Goal: Communication & Community: Answer question/provide support

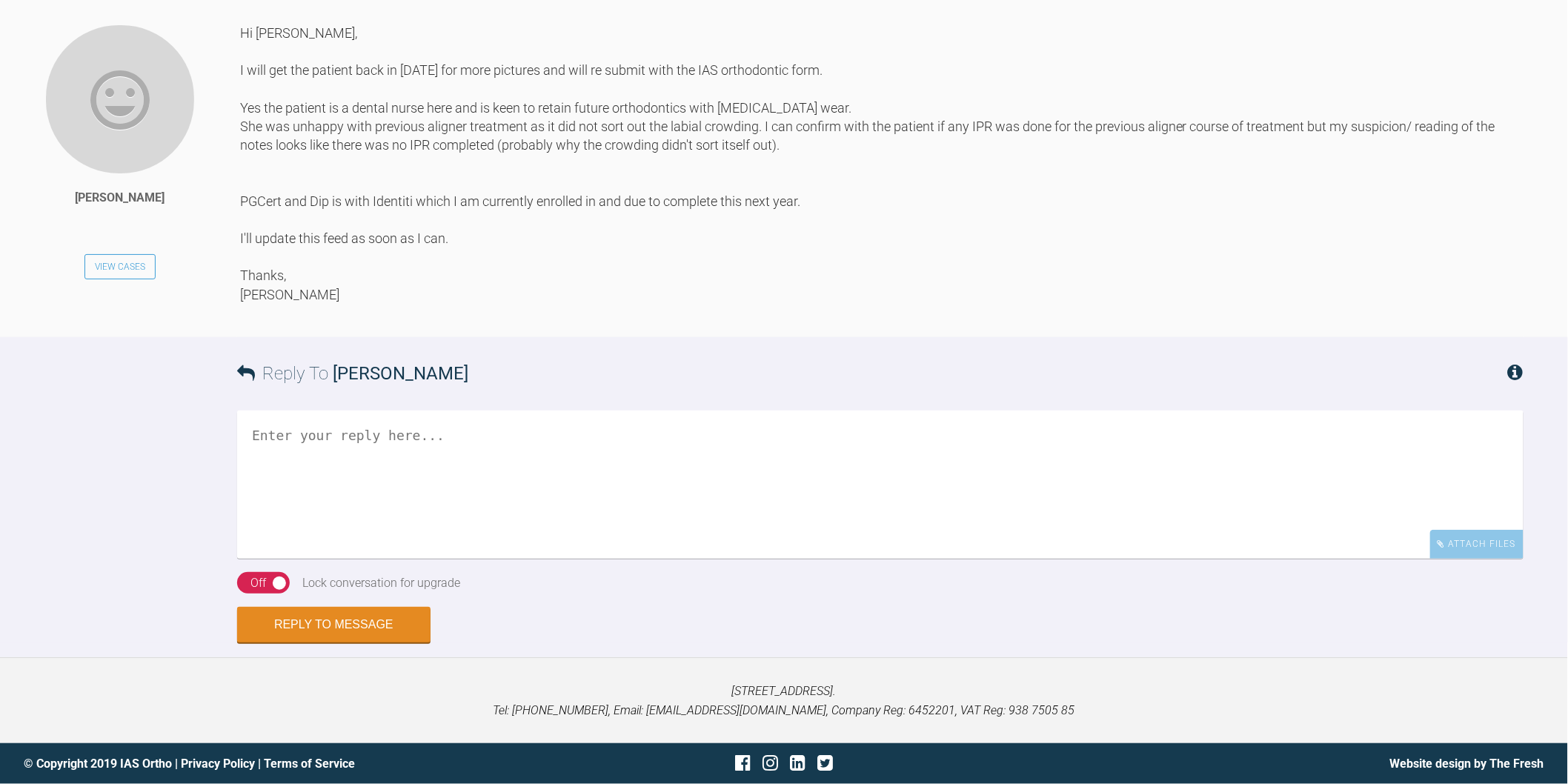
scroll to position [4802, 0]
click at [345, 552] on textarea at bounding box center [880, 484] width 1286 height 148
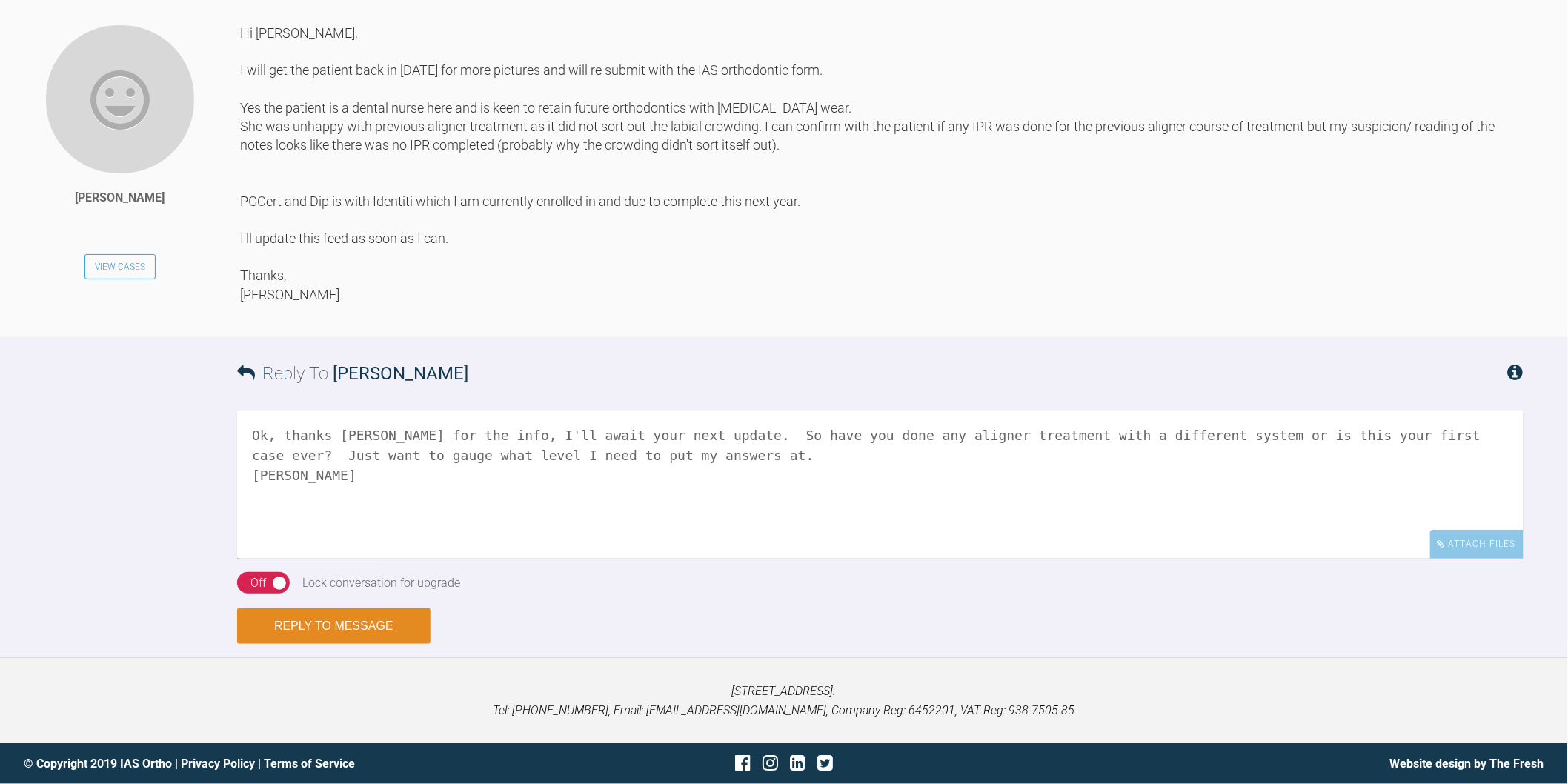
type textarea "Ok, thanks [PERSON_NAME] for the info, I'll await your next update. So have you…"
click at [341, 644] on button "Reply to Message" at bounding box center [333, 626] width 193 height 36
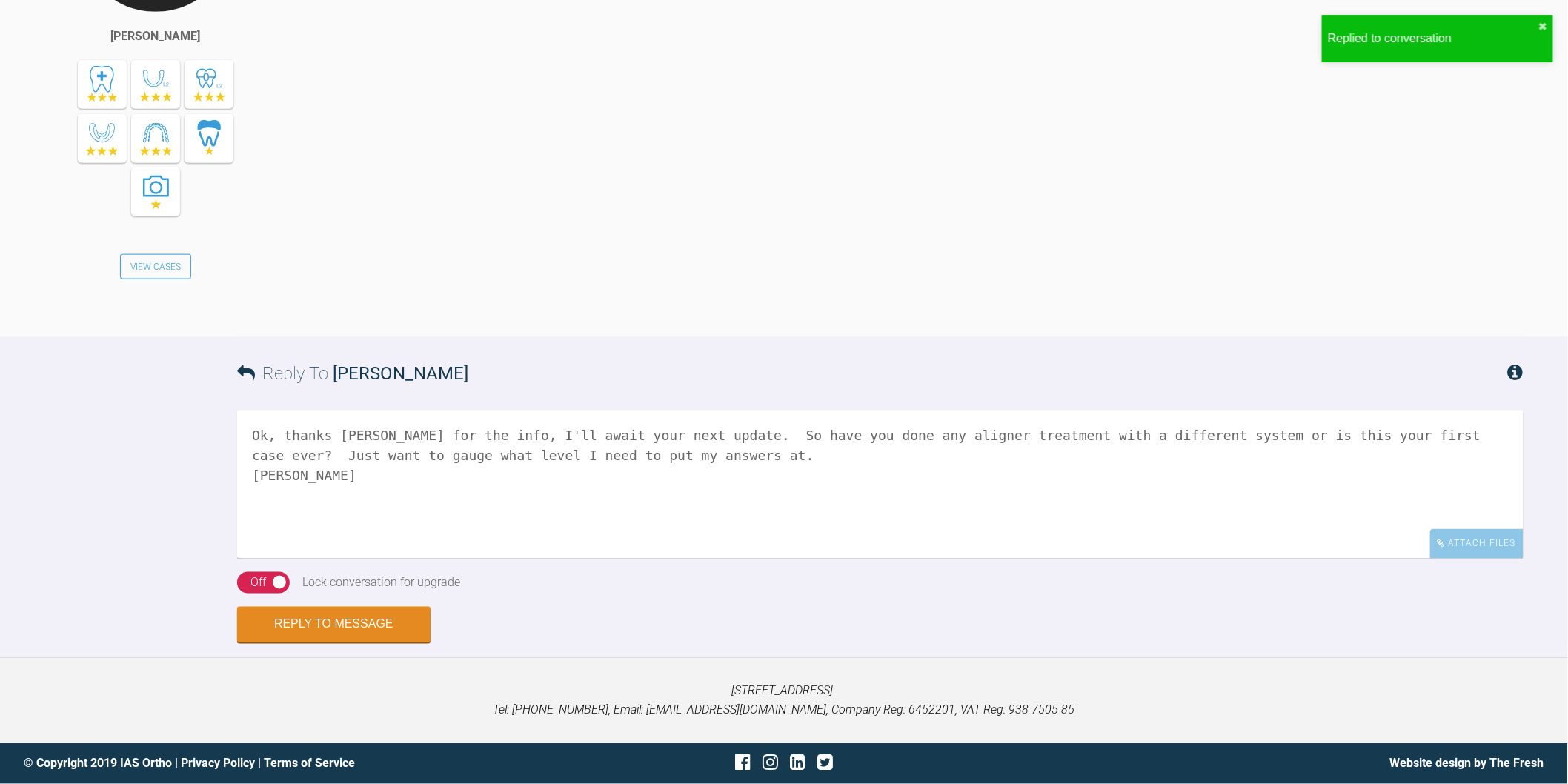
scroll to position [5499, 0]
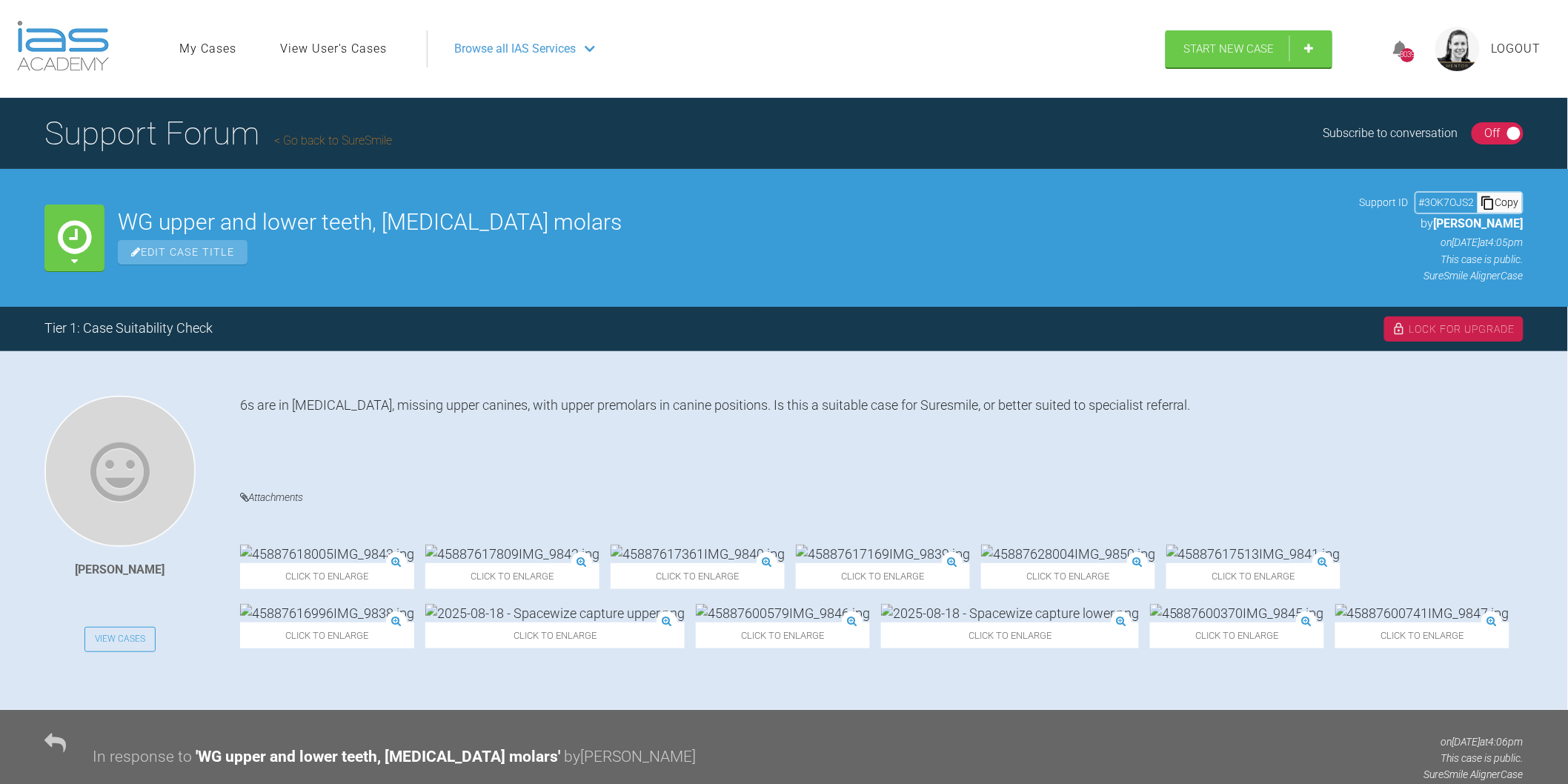
click at [528, 545] on img at bounding box center [512, 554] width 174 height 19
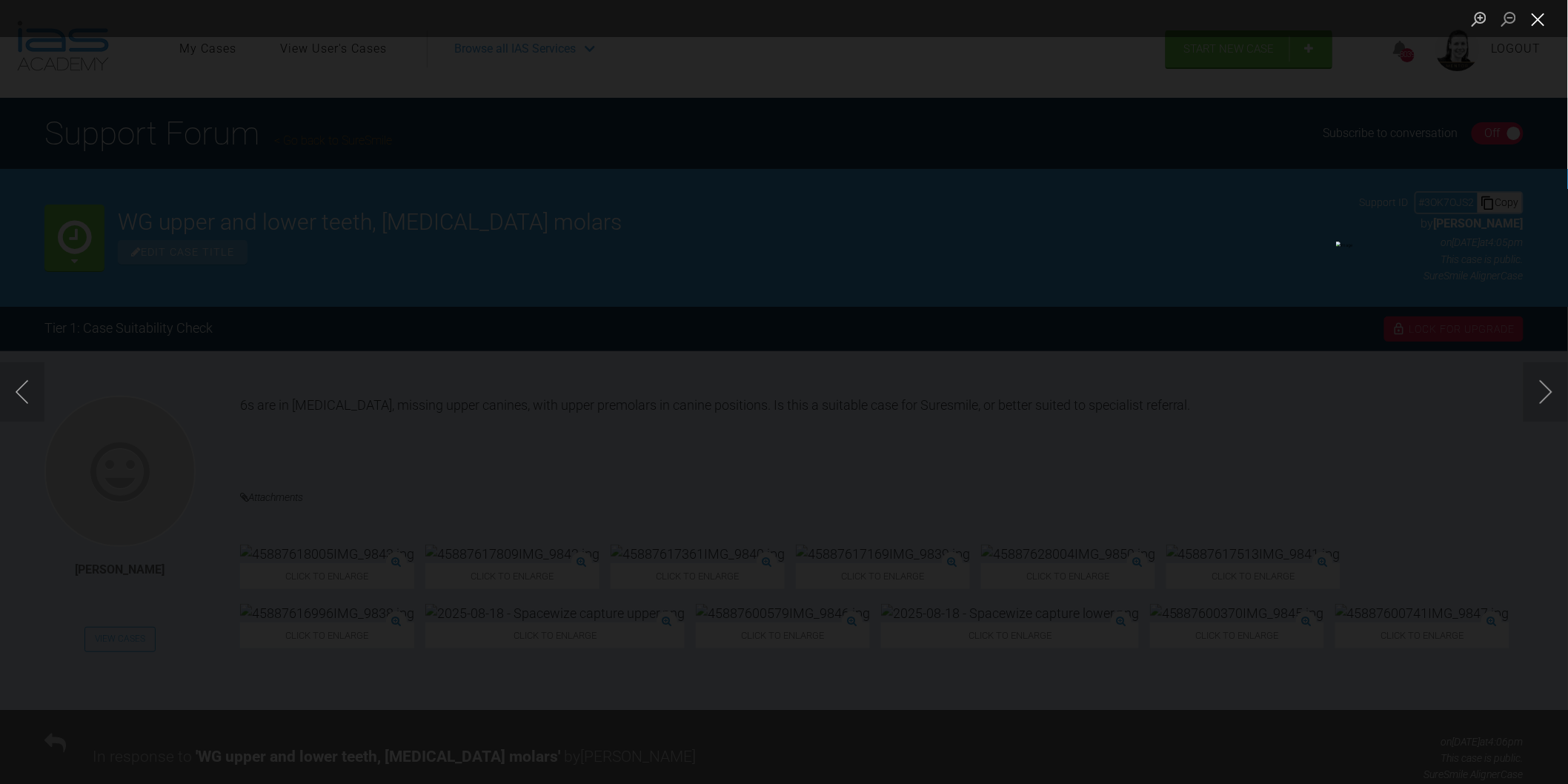
click at [1546, 21] on button "Close lightbox" at bounding box center [1538, 19] width 30 height 26
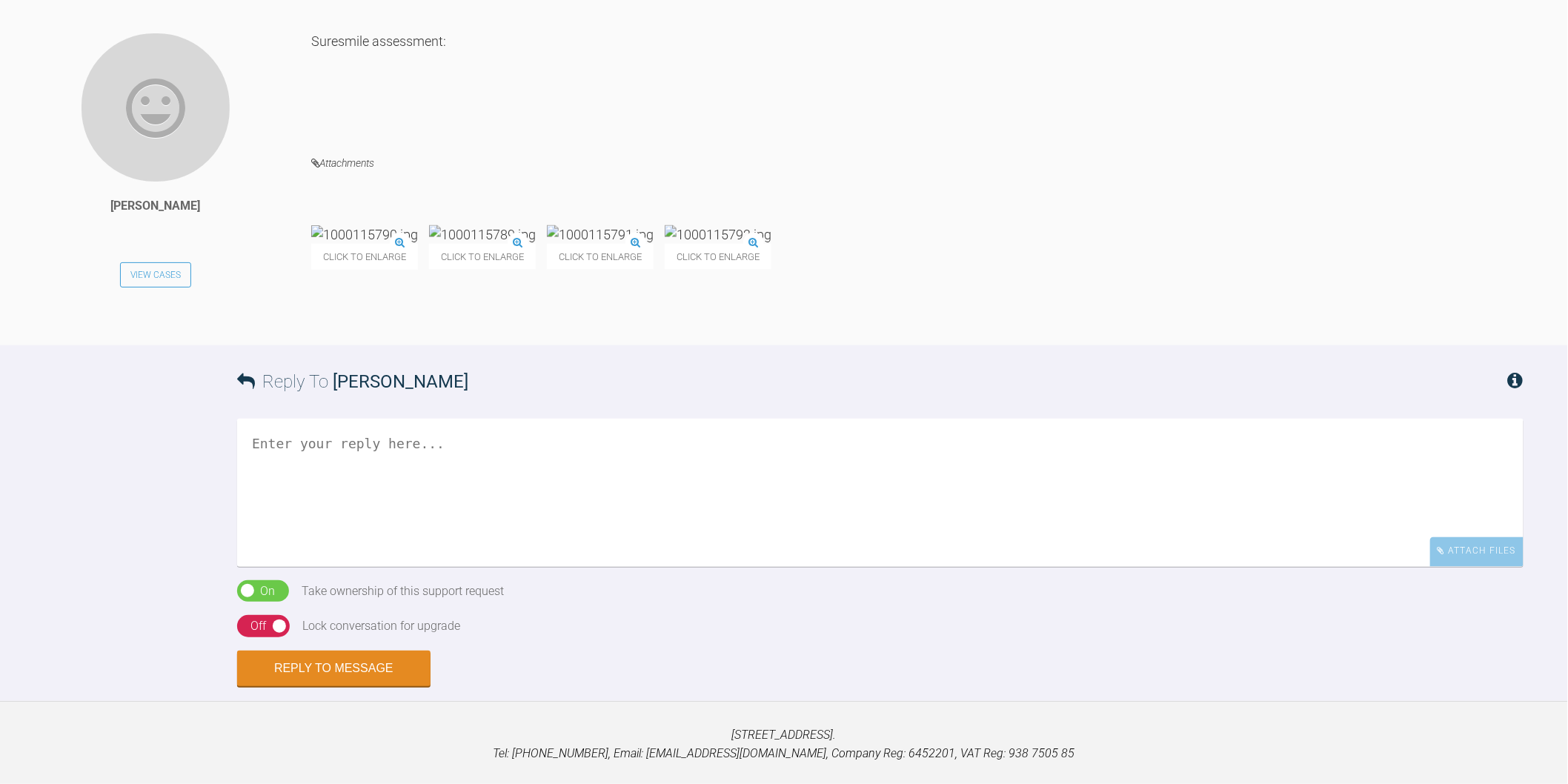
scroll to position [824, 0]
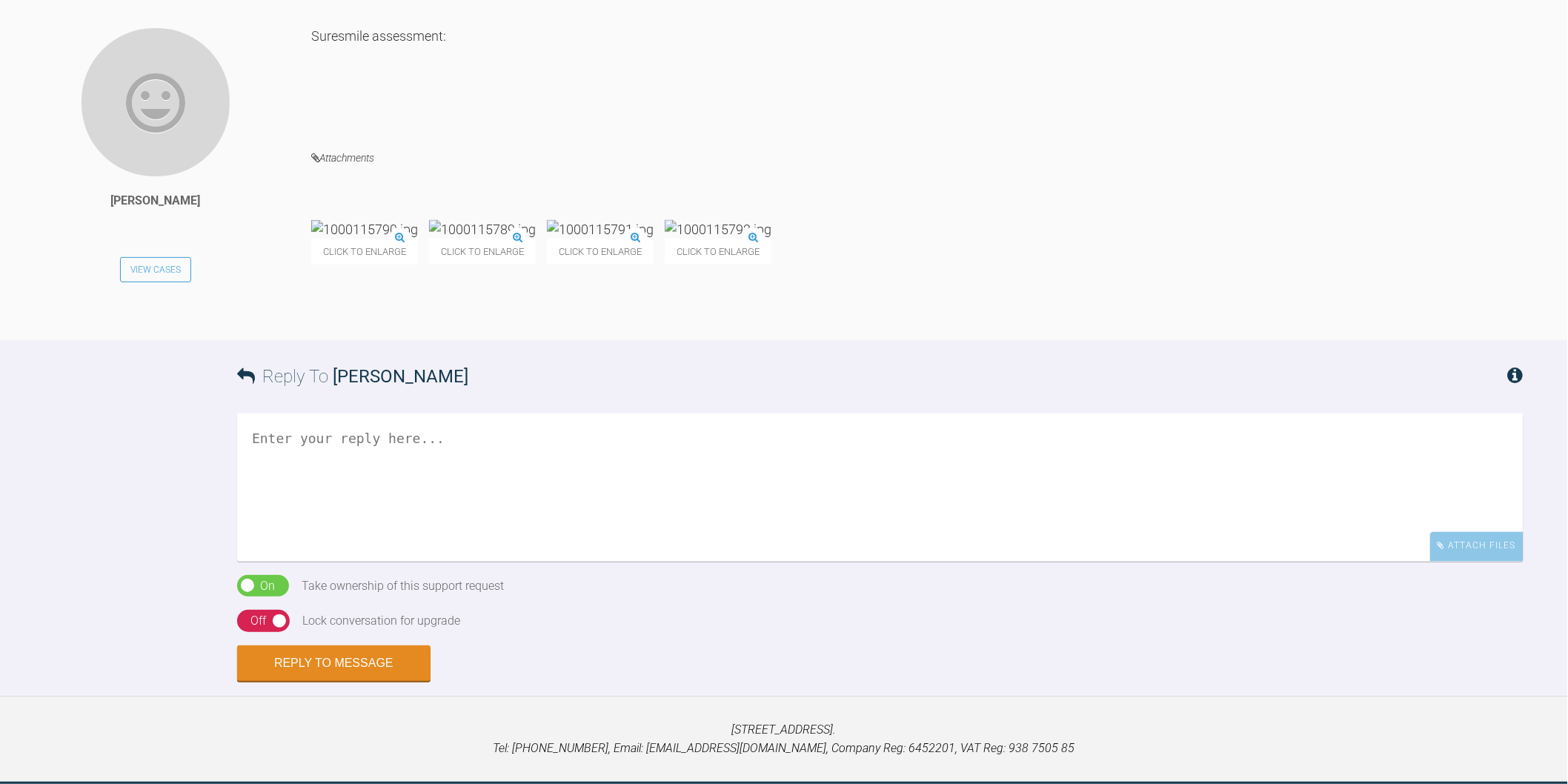
click at [743, 523] on textarea at bounding box center [880, 487] width 1286 height 148
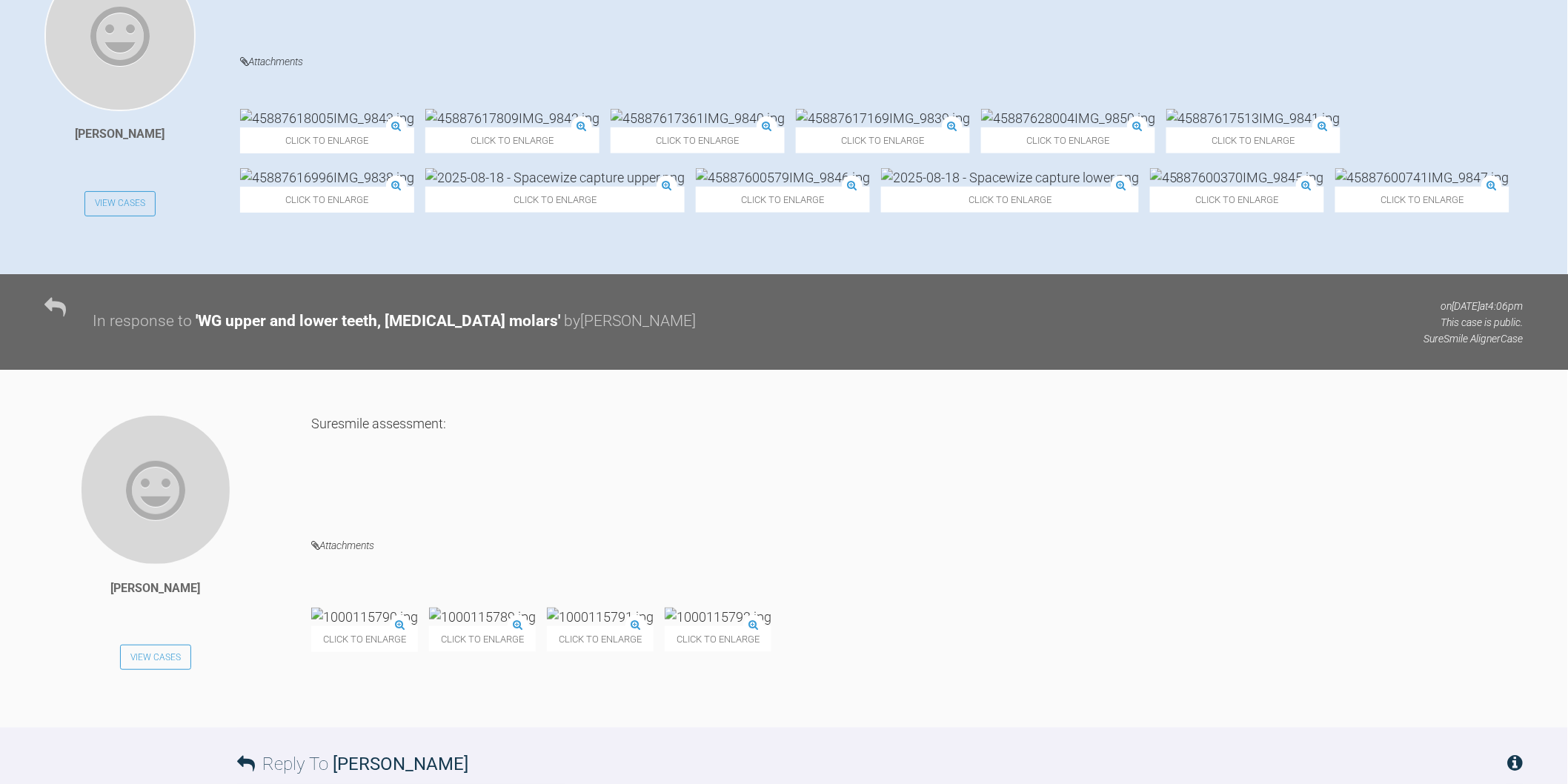
scroll to position [576, 0]
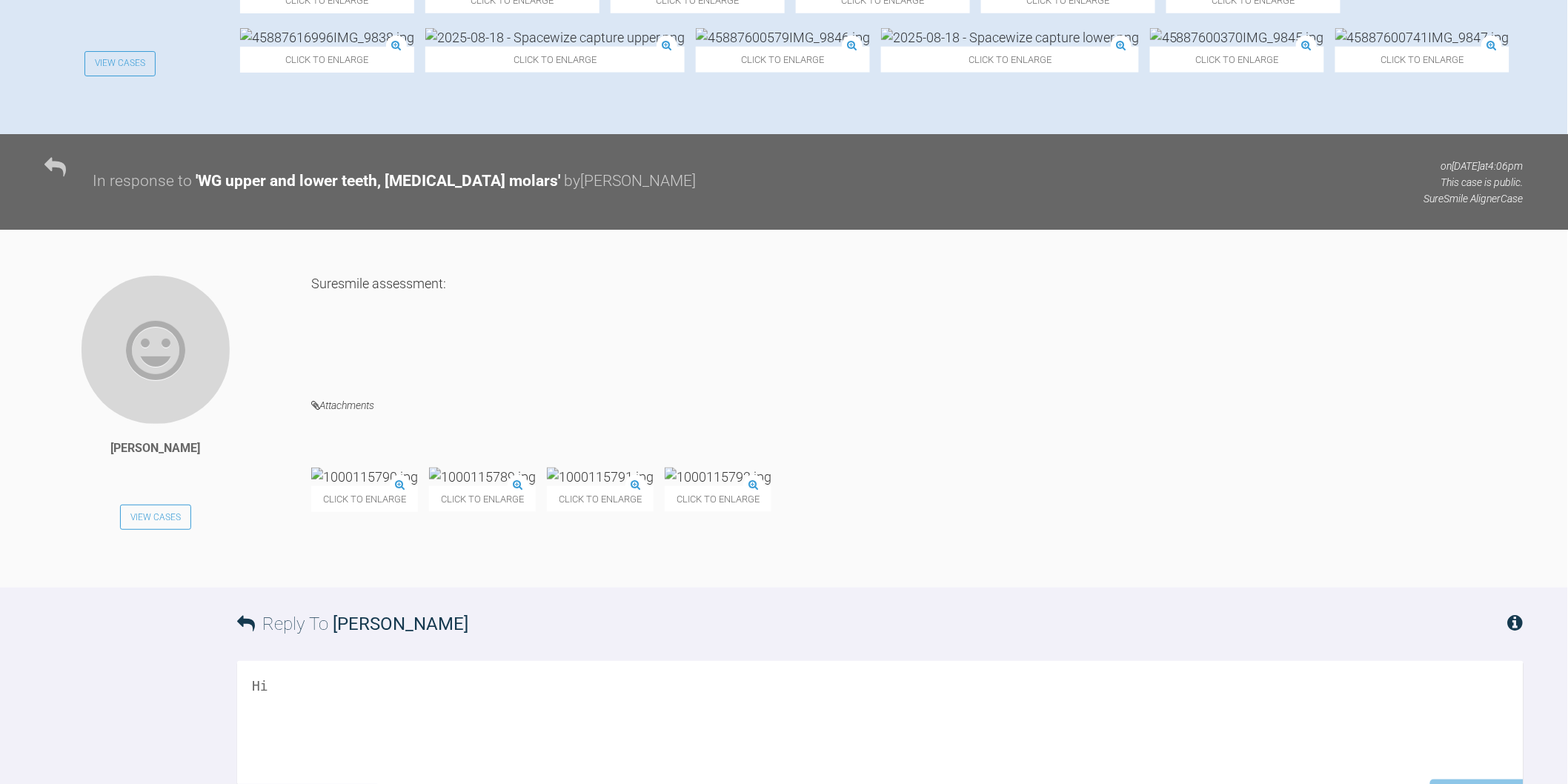
click at [654, 487] on img at bounding box center [600, 477] width 107 height 19
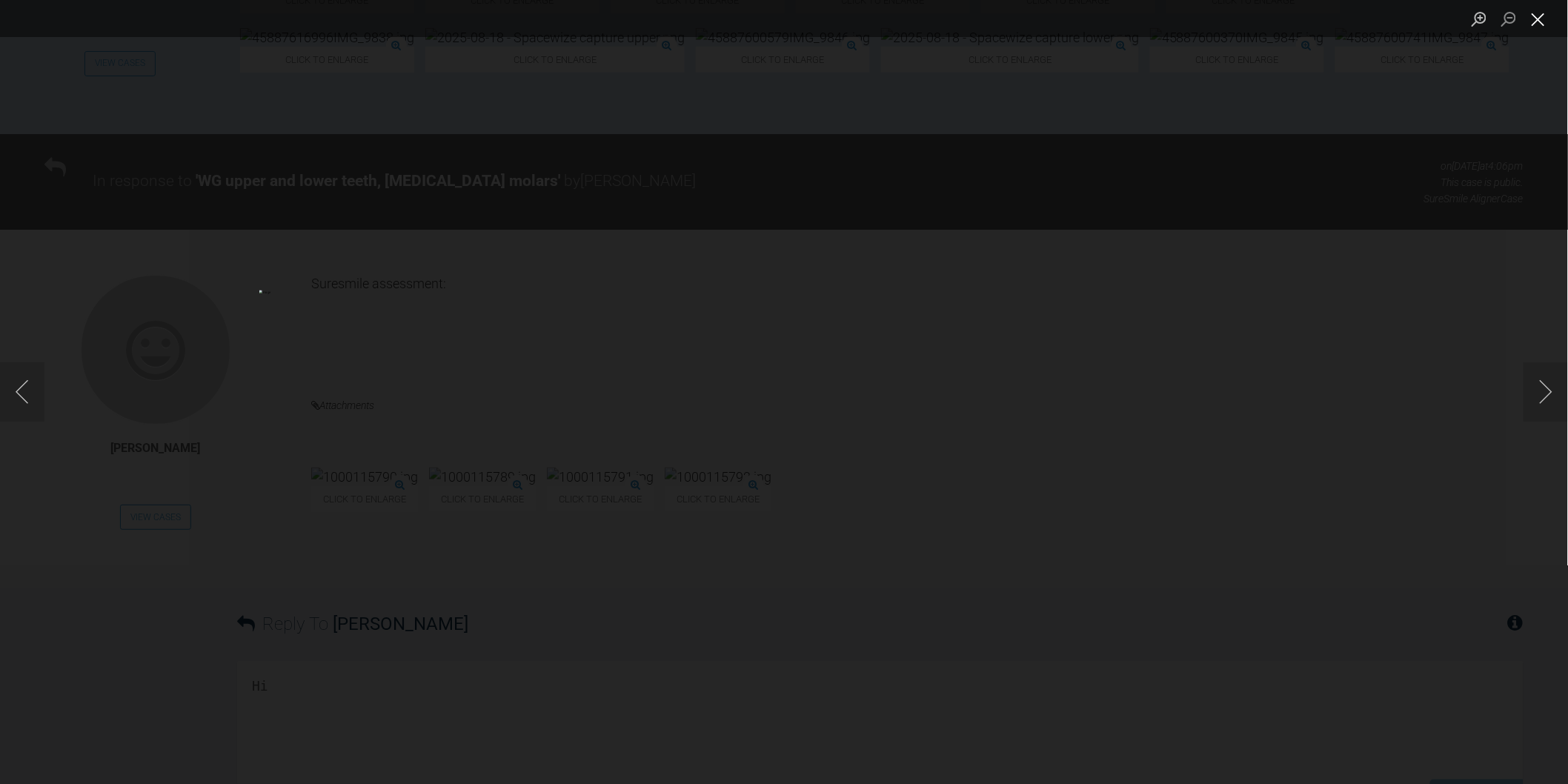
click at [1549, 9] on button "Close lightbox" at bounding box center [1538, 19] width 30 height 26
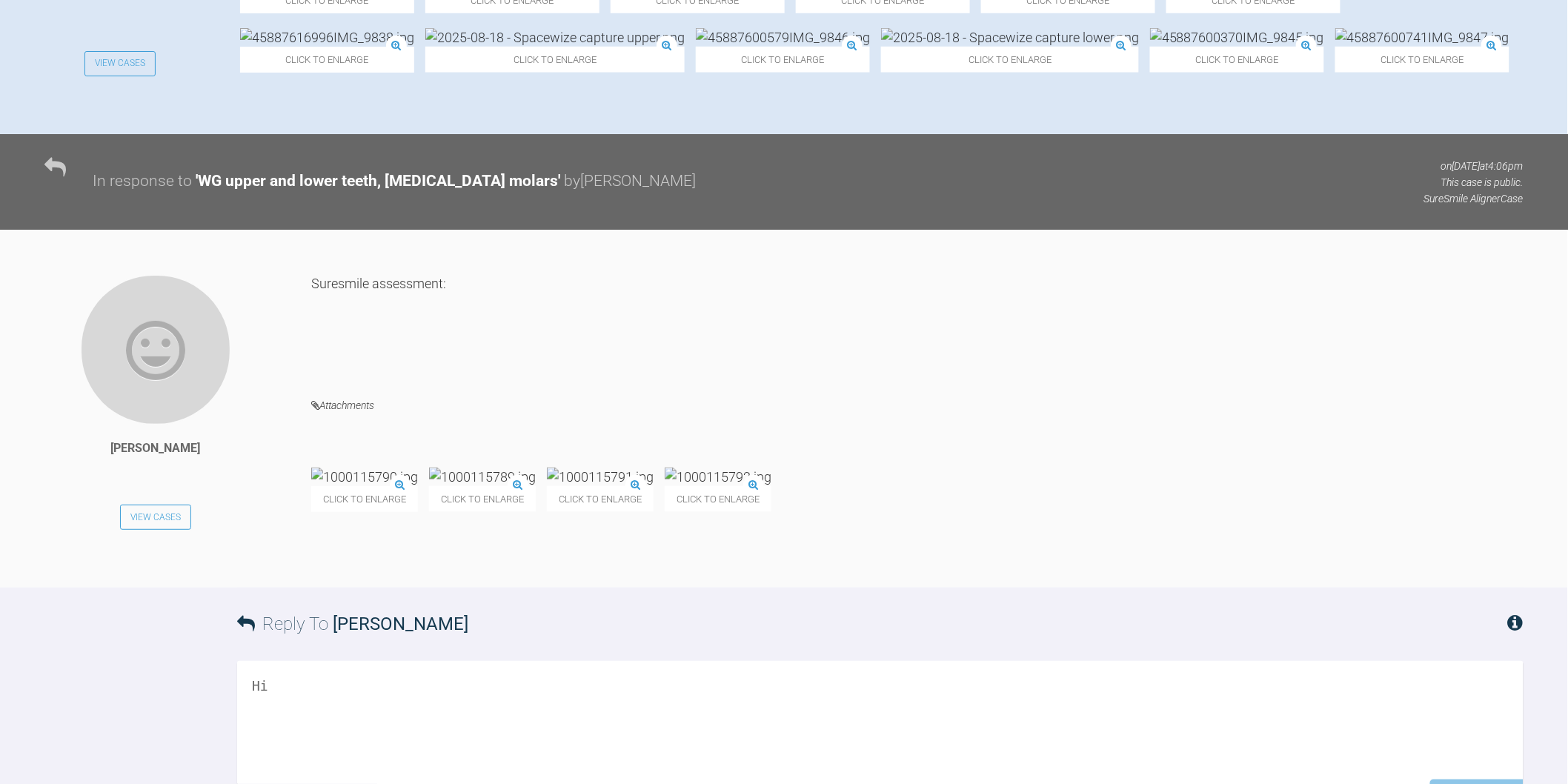
click at [529, 487] on img at bounding box center [482, 477] width 107 height 19
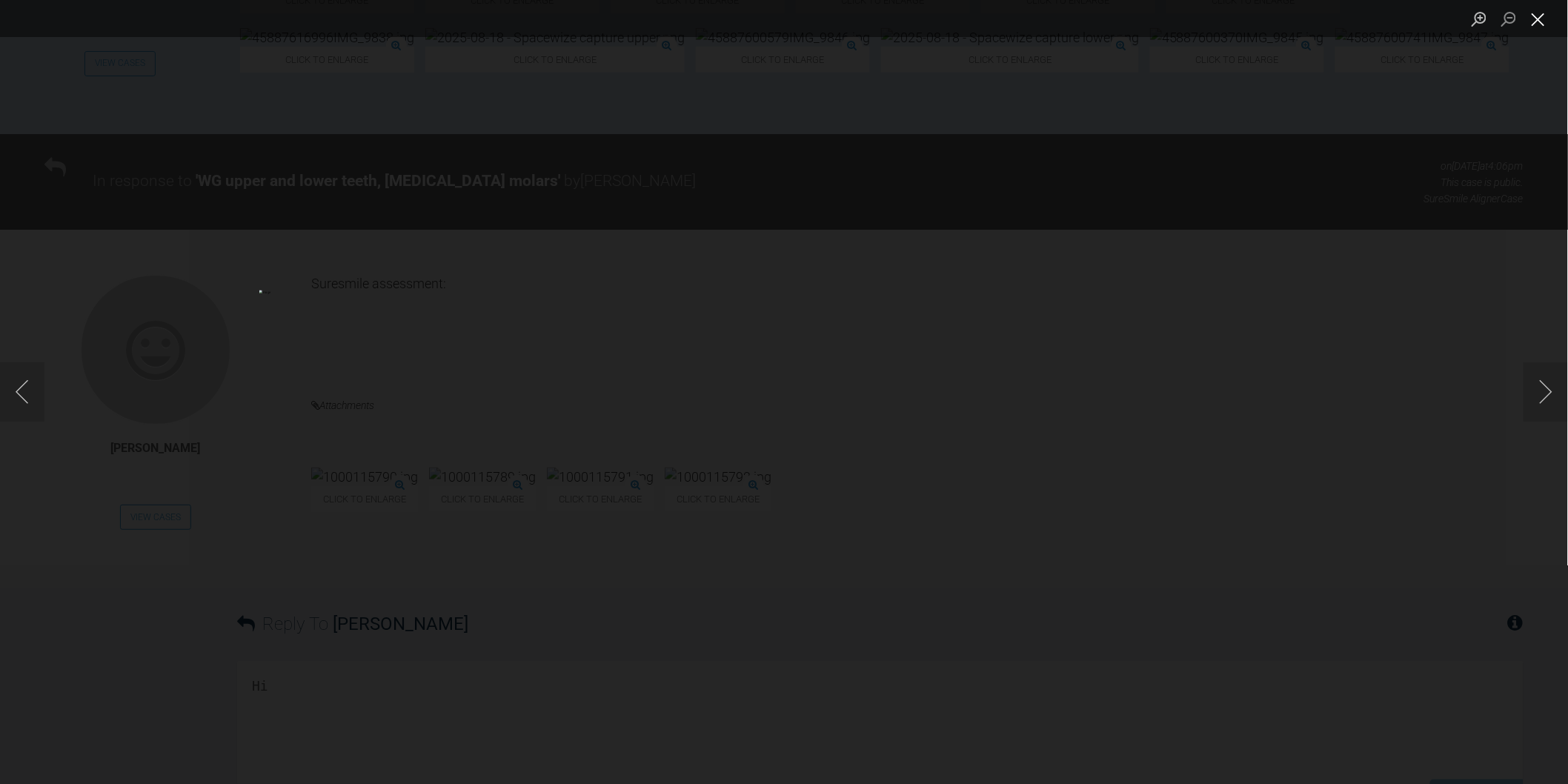
click at [1537, 21] on button "Close lightbox" at bounding box center [1538, 19] width 30 height 26
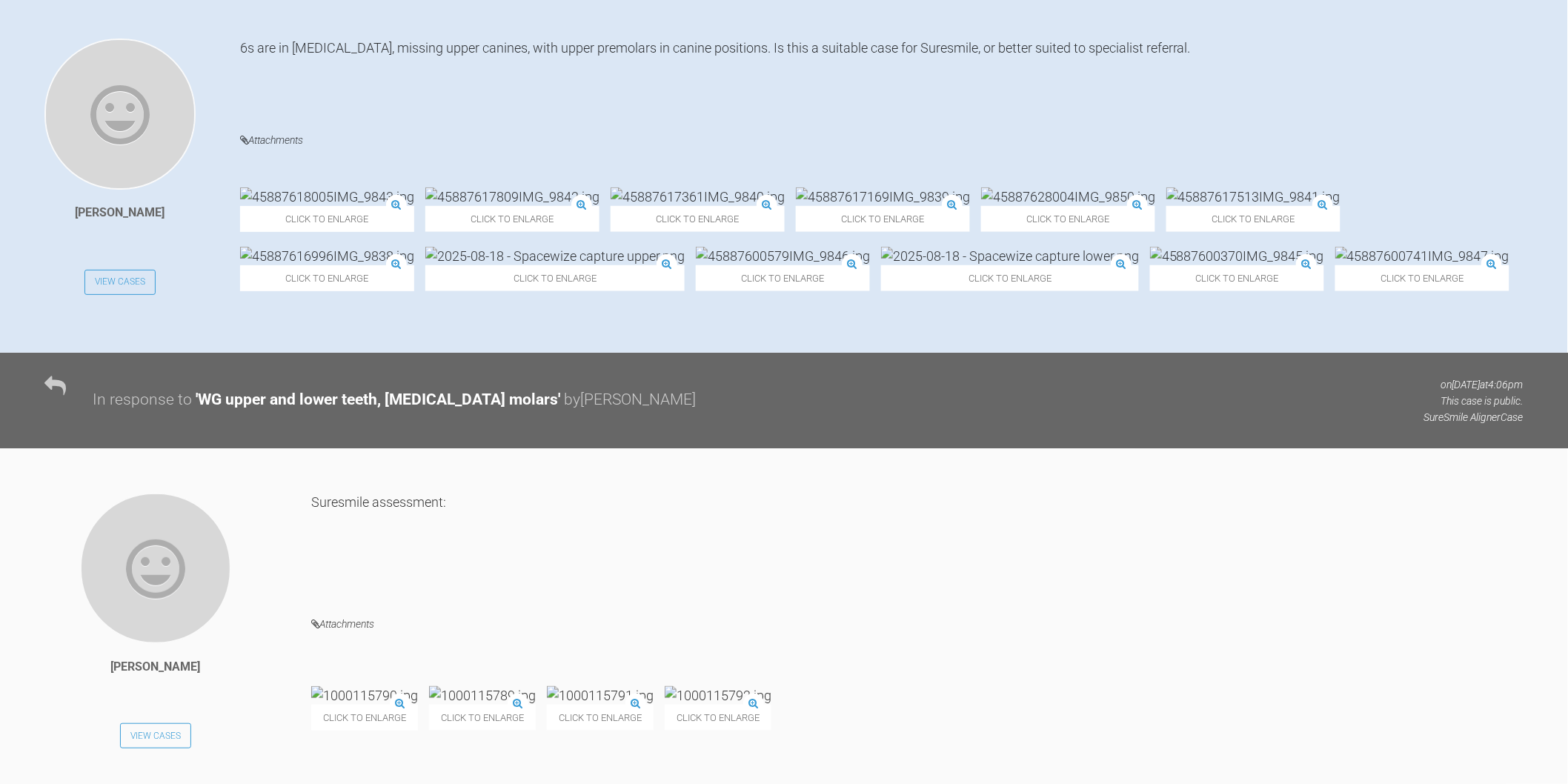
scroll to position [164, 0]
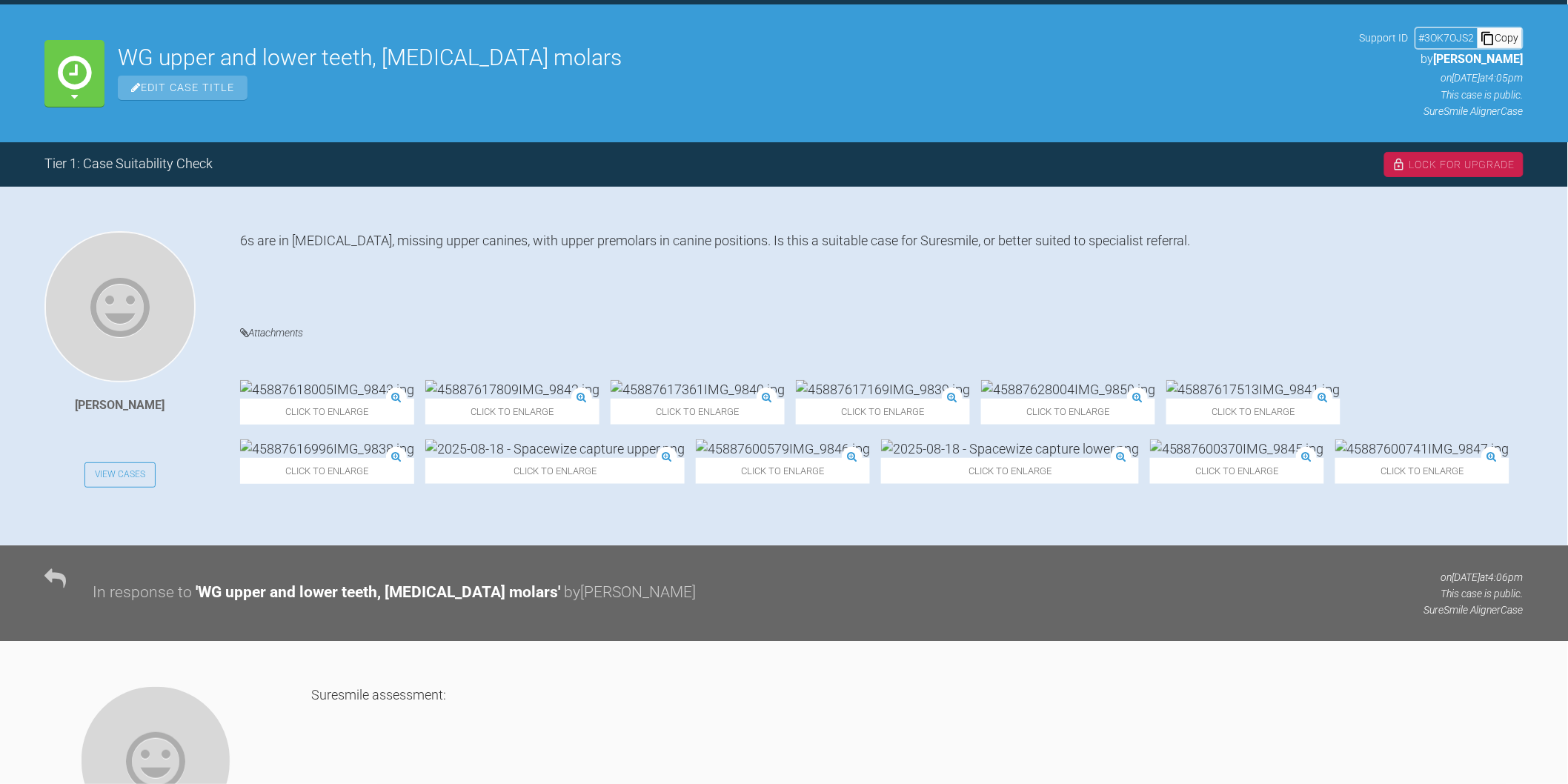
click at [1150, 458] on img at bounding box center [1236, 448] width 174 height 19
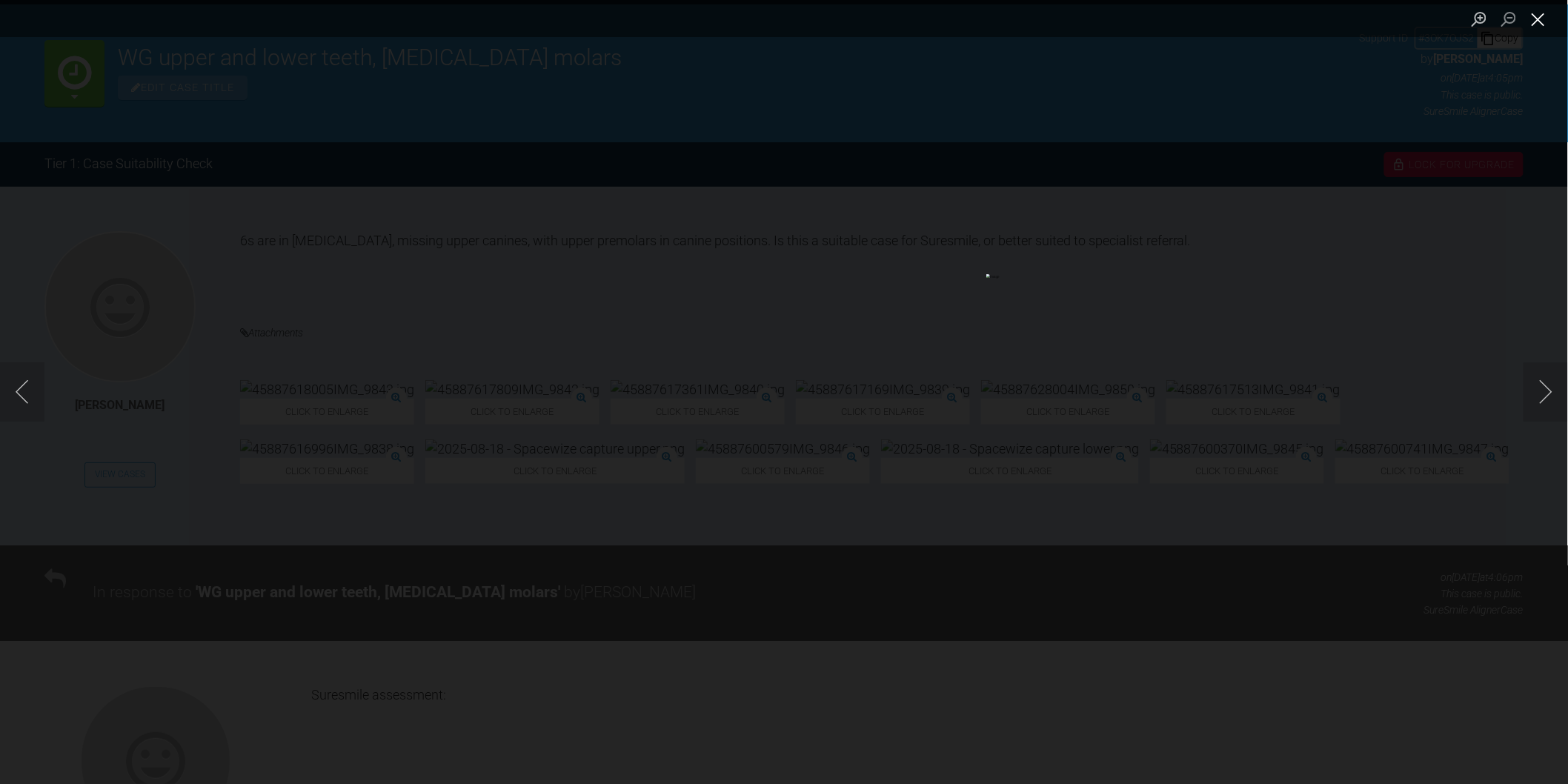
click at [1543, 10] on button "Close lightbox" at bounding box center [1538, 19] width 30 height 26
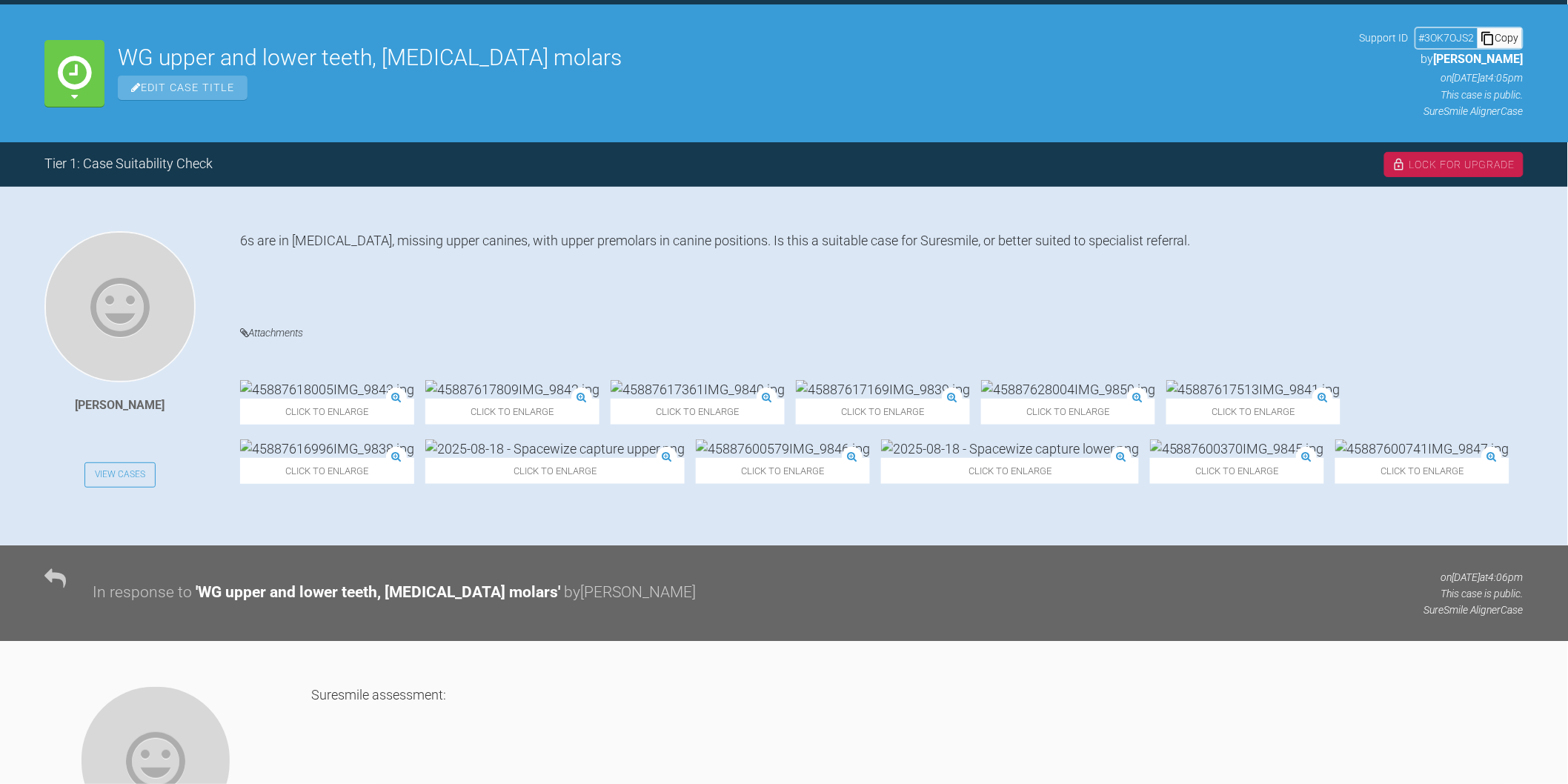
click at [1335, 458] on img at bounding box center [1422, 448] width 174 height 19
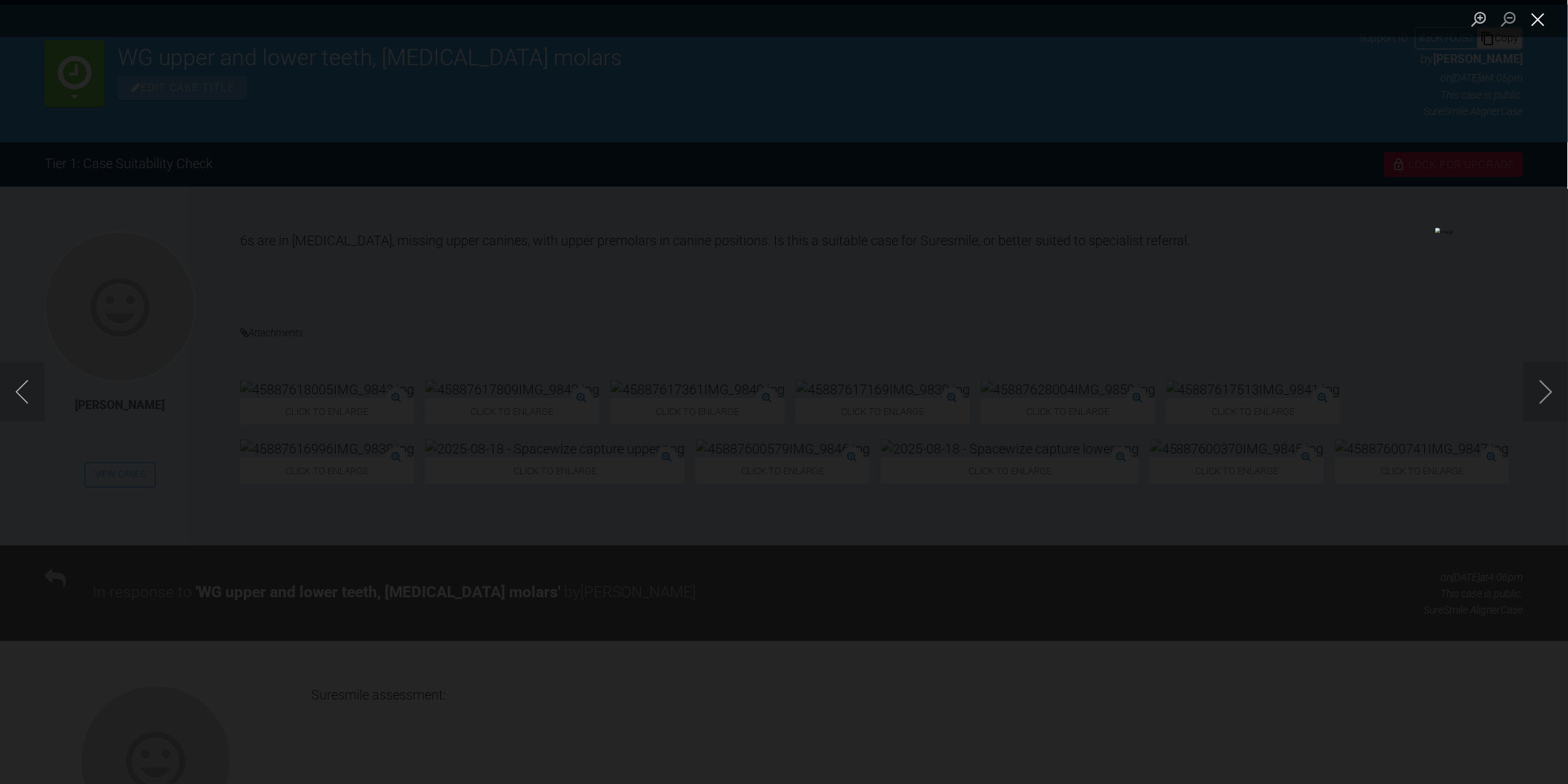
click at [1534, 9] on button "Close lightbox" at bounding box center [1538, 19] width 30 height 26
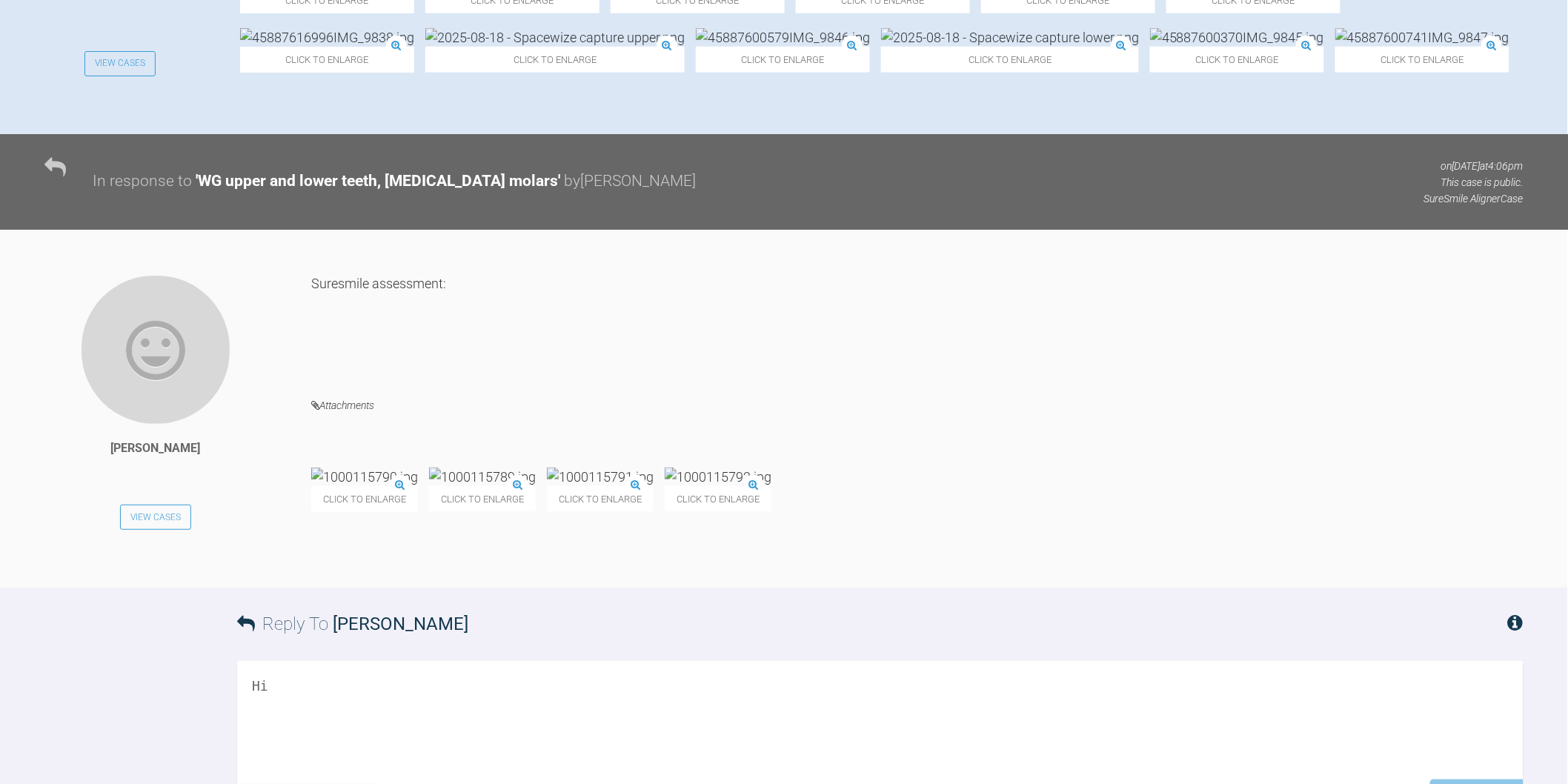
scroll to position [906, 0]
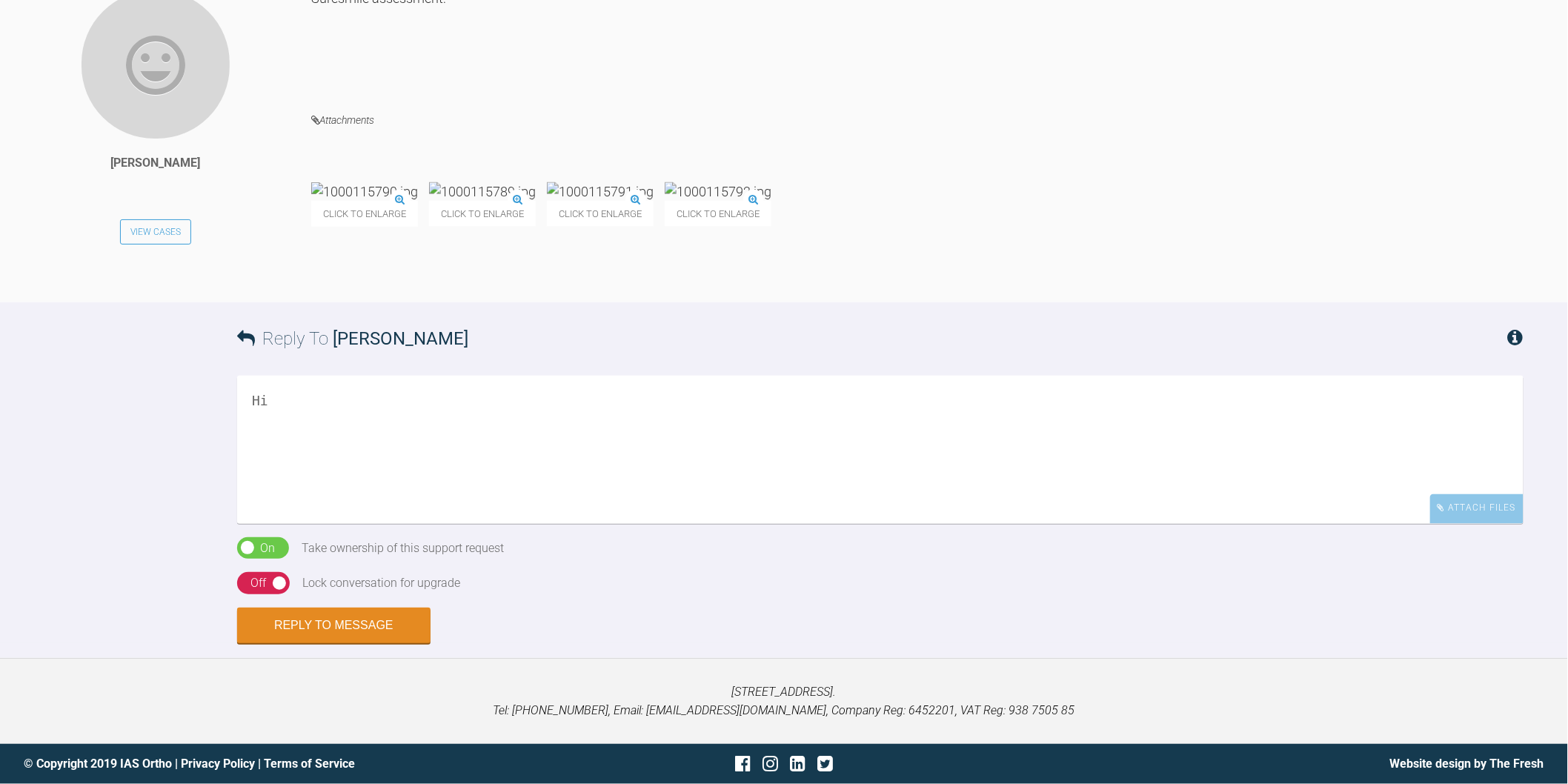
click at [447, 455] on textarea "Hi" at bounding box center [880, 450] width 1286 height 148
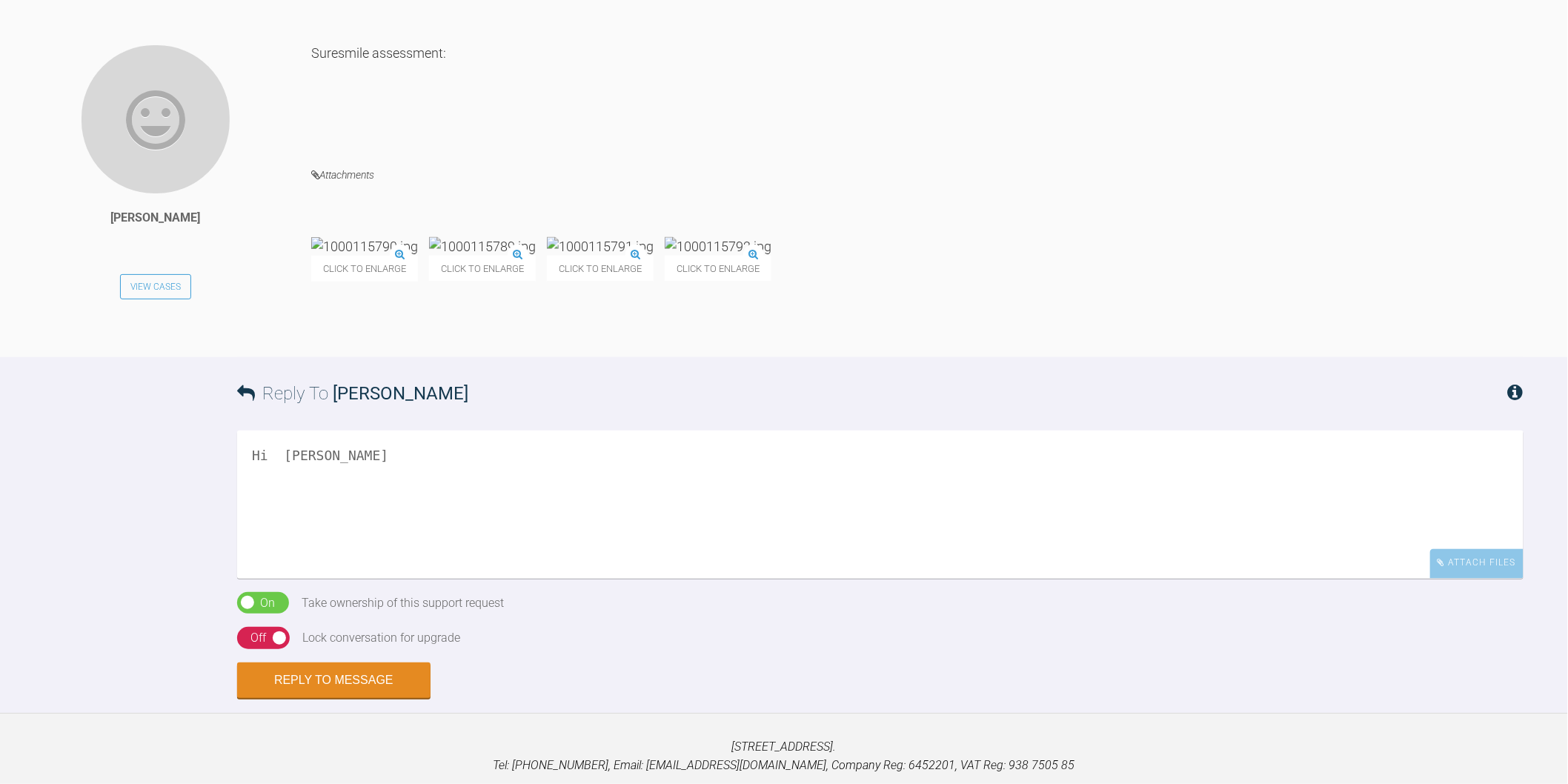
scroll to position [741, 0]
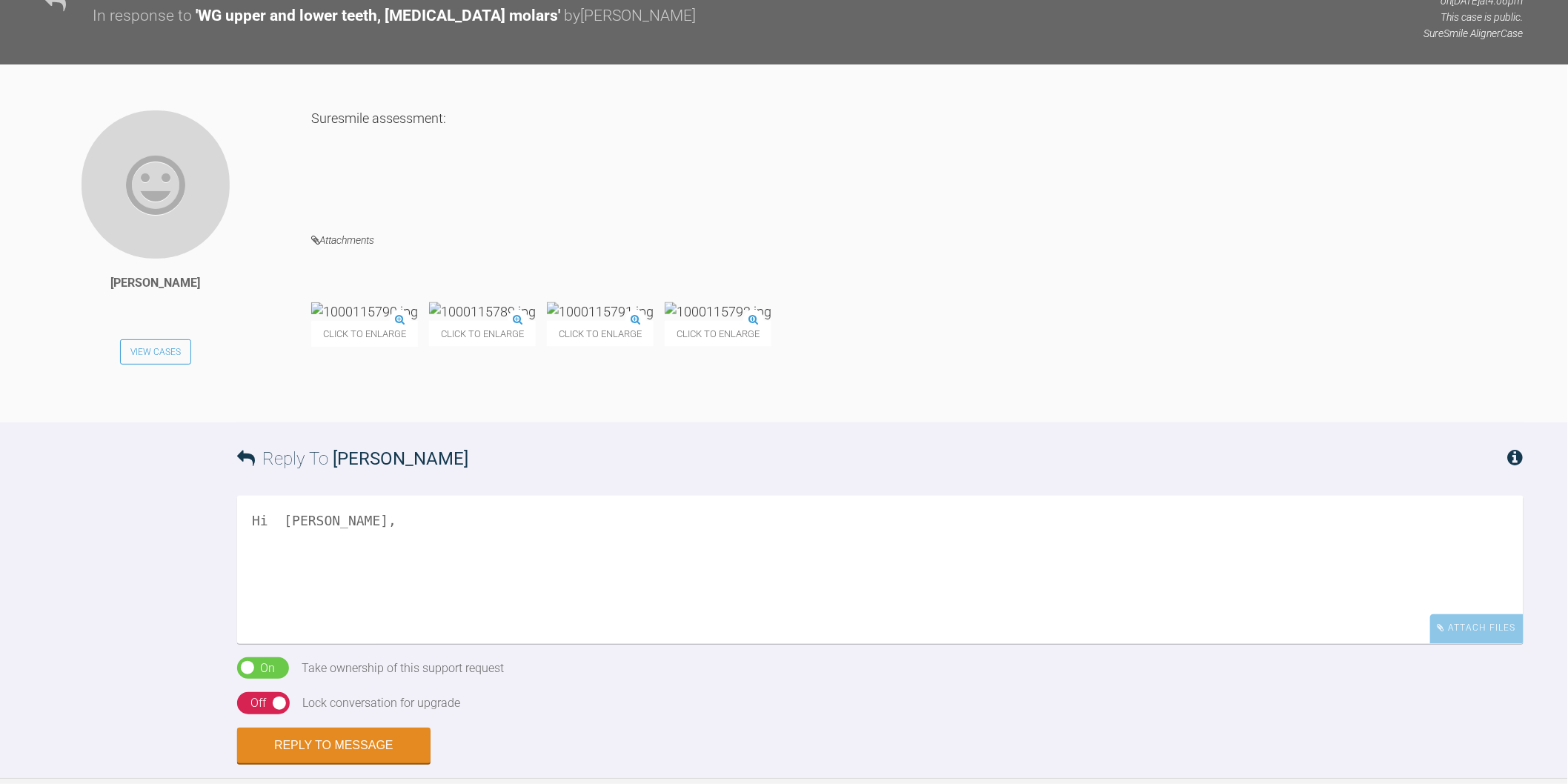
click at [276, 567] on textarea "Hi [PERSON_NAME]," at bounding box center [880, 570] width 1286 height 148
click at [406, 551] on textarea "Hi [PERSON_NAME]," at bounding box center [880, 570] width 1286 height 148
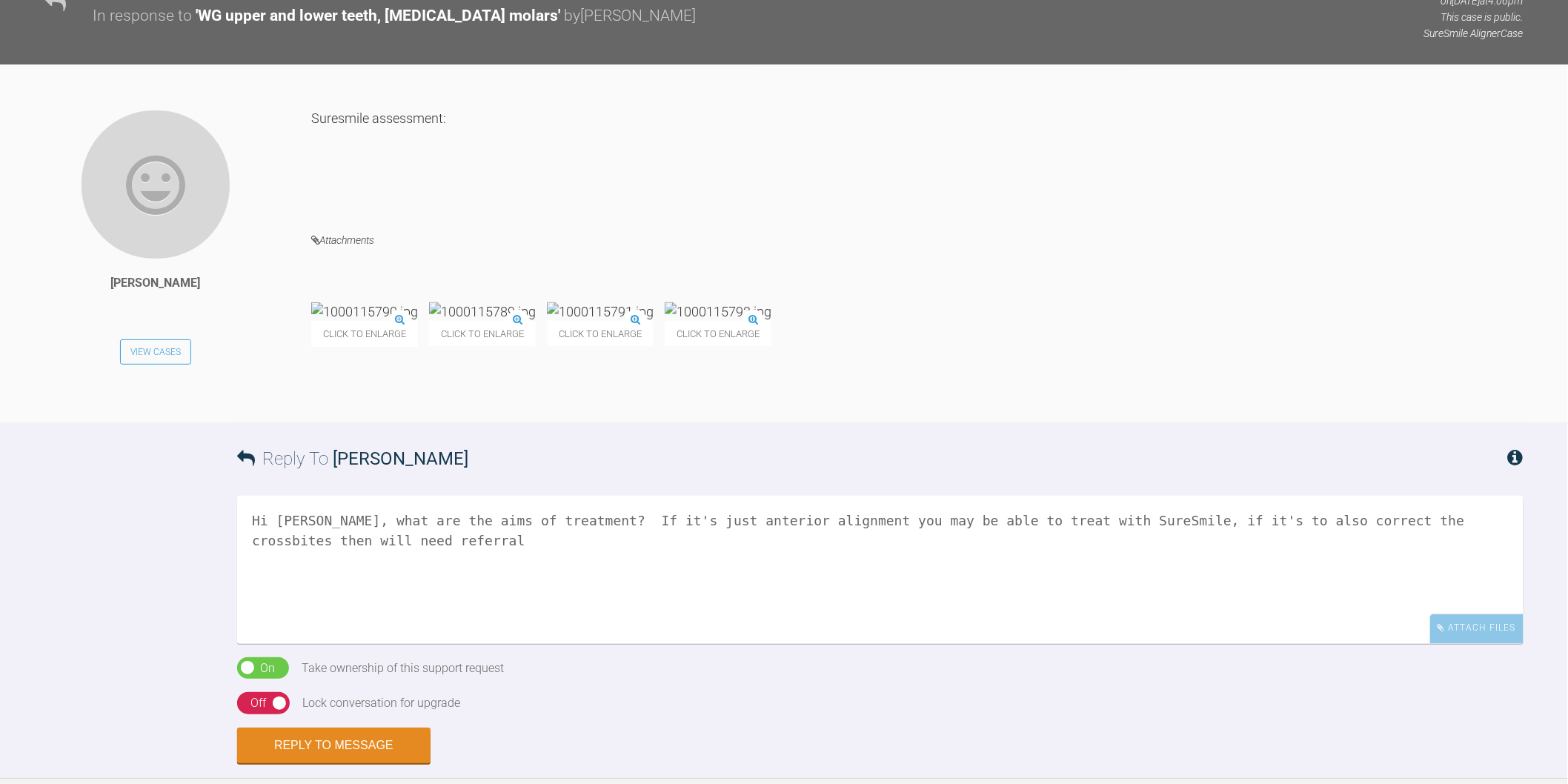
click at [1416, 569] on textarea "Hi [PERSON_NAME], what are the aims of treatment? If it's just anterior alignme…" at bounding box center [880, 570] width 1286 height 148
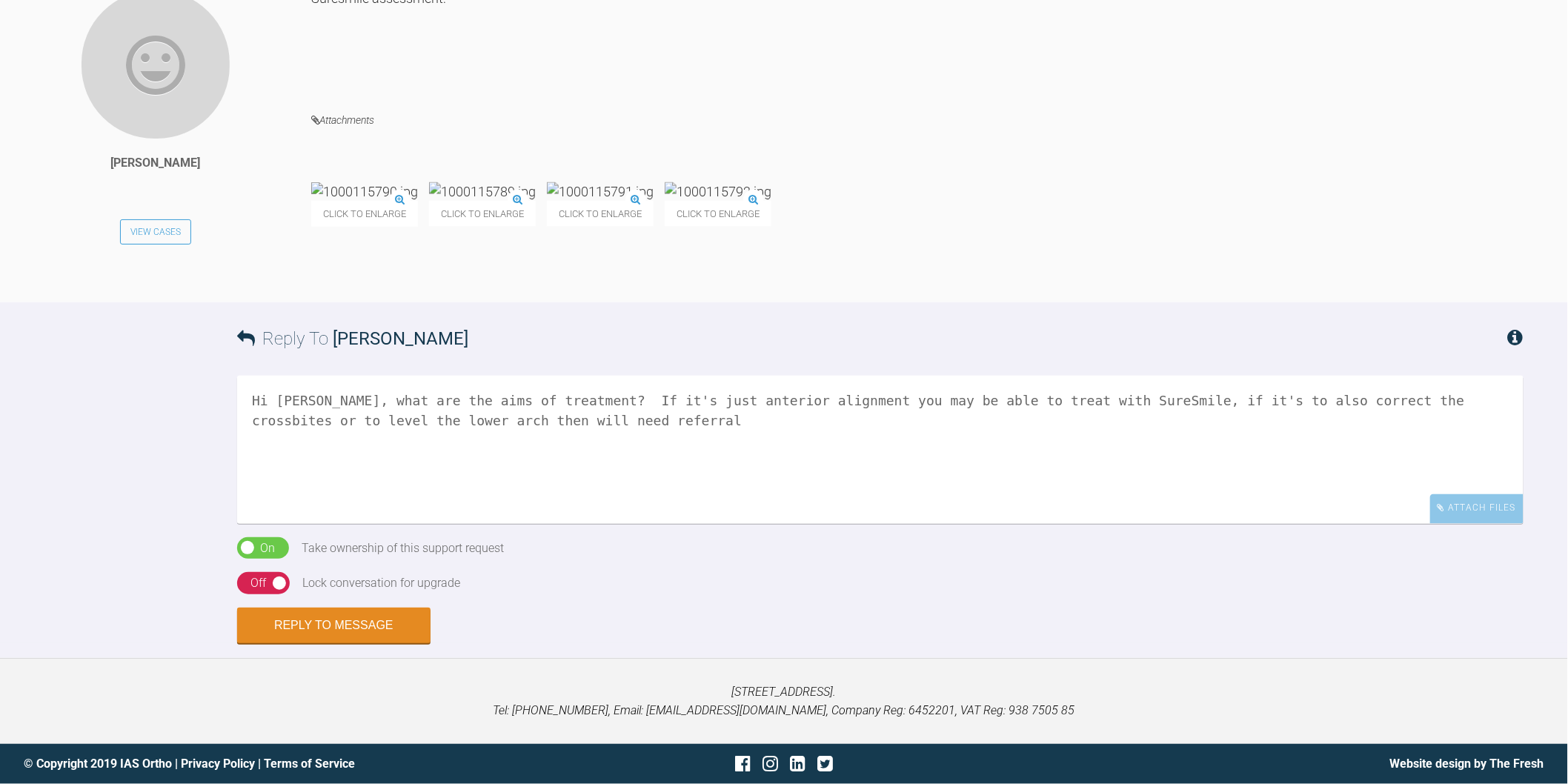
scroll to position [906, 0]
click at [581, 425] on textarea "Hi [PERSON_NAME], what are the aims of treatment? If it's just anterior alignme…" at bounding box center [880, 450] width 1286 height 148
type textarea "Hi [PERSON_NAME], what are the aims of treatment? If it's just anterior alignme…"
click at [359, 641] on button "Reply to Message" at bounding box center [333, 627] width 193 height 36
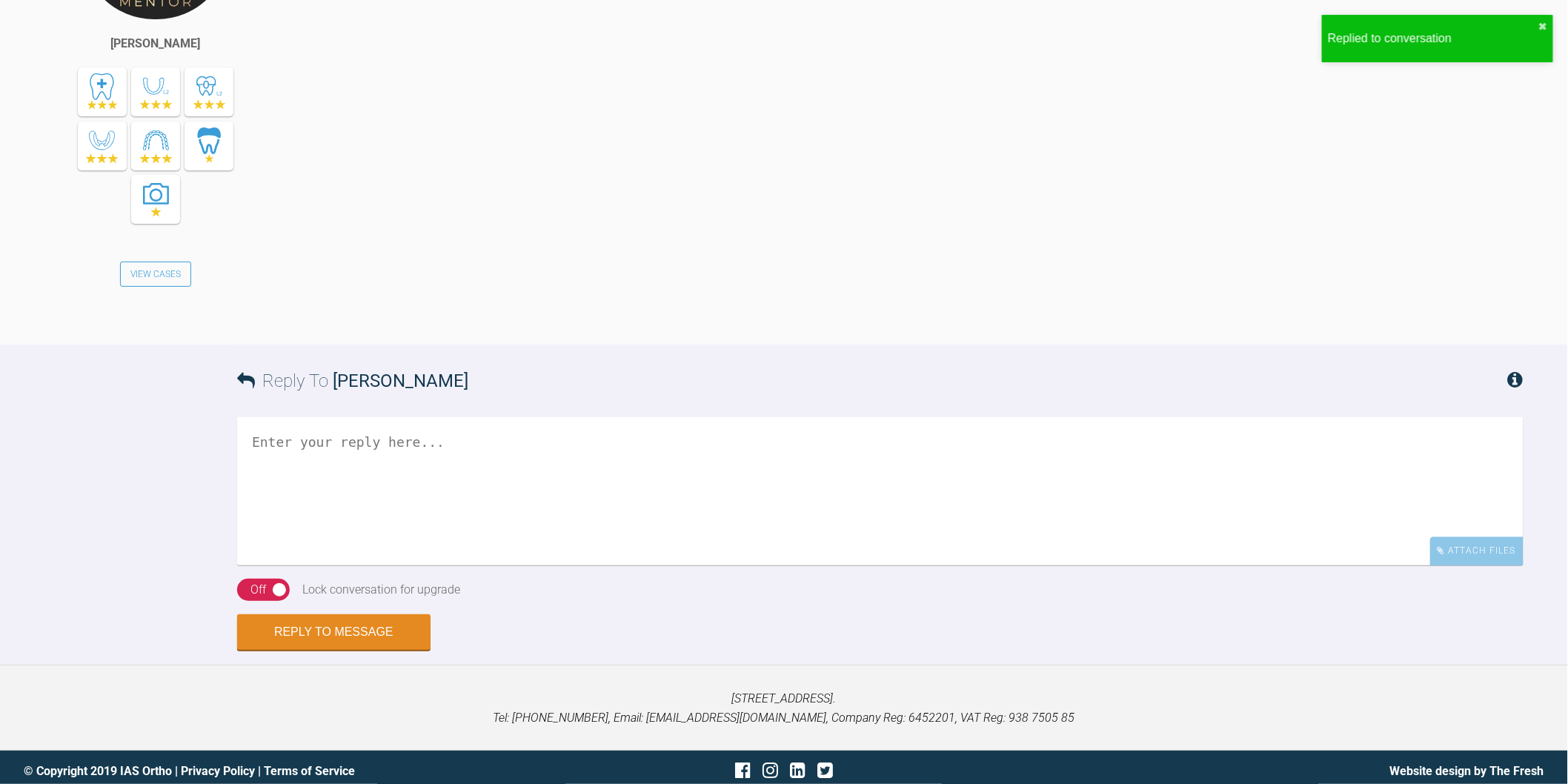
scroll to position [1486, 0]
